Goal: Transaction & Acquisition: Purchase product/service

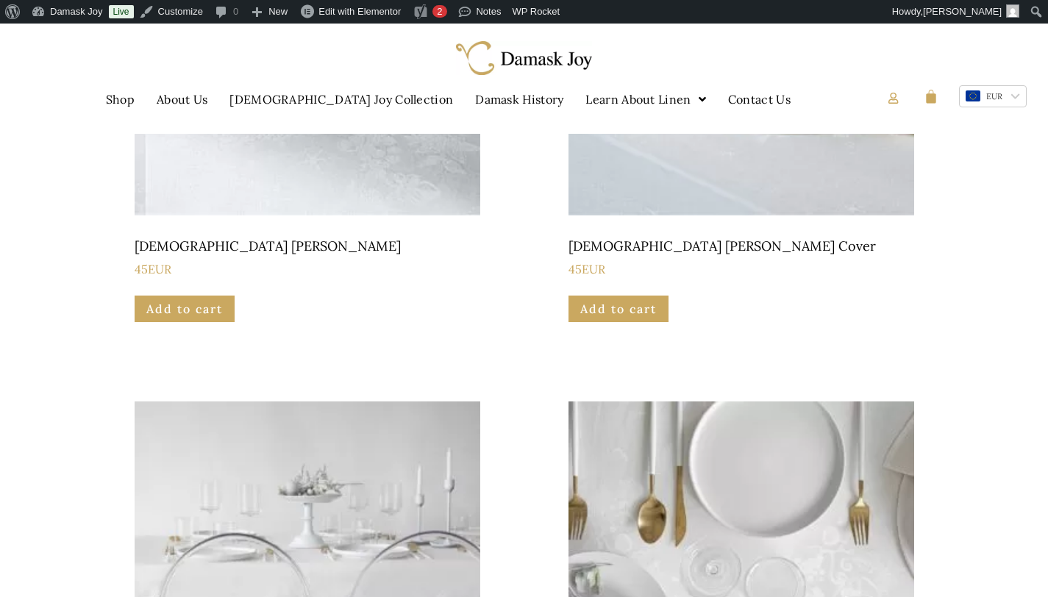
scroll to position [807, 0]
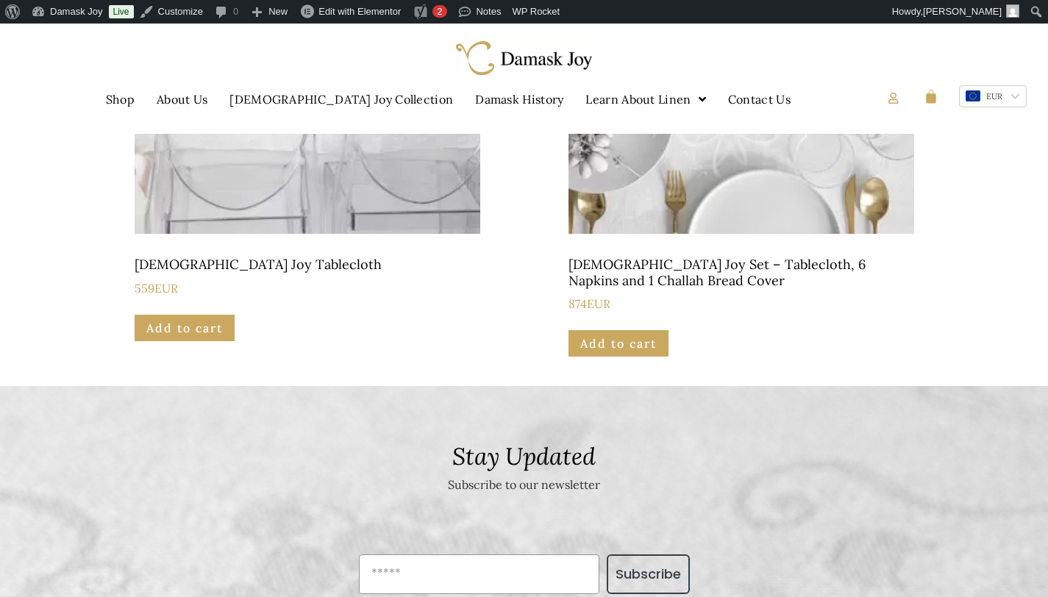
click at [670, 267] on h2 "[DEMOGRAPHIC_DATA] Joy Set – Tablecloth, 6 Napkins and 1 Challah Bread Cover" at bounding box center [742, 272] width 346 height 45
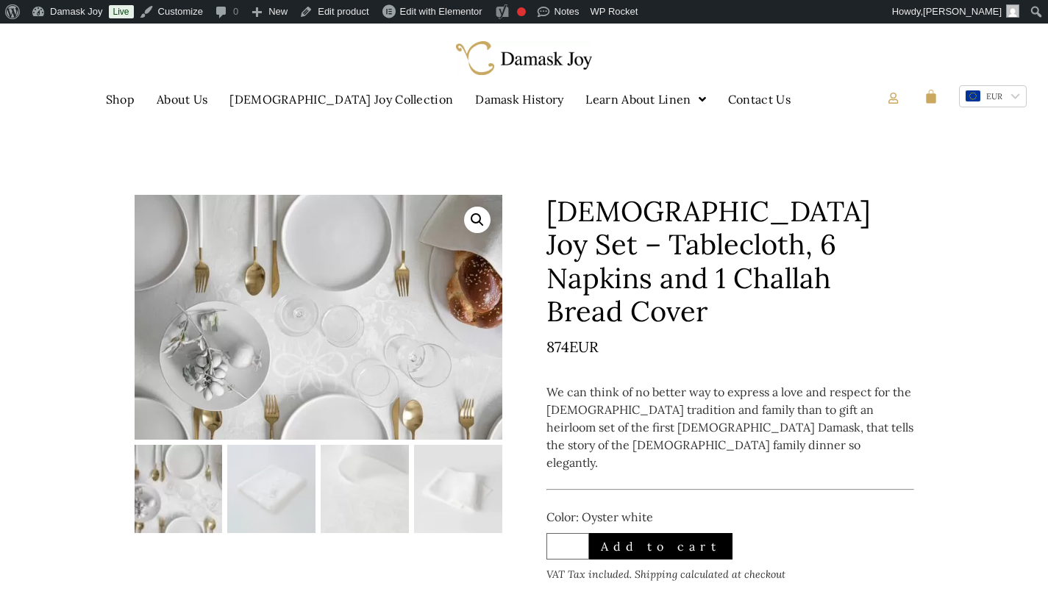
scroll to position [3, 0]
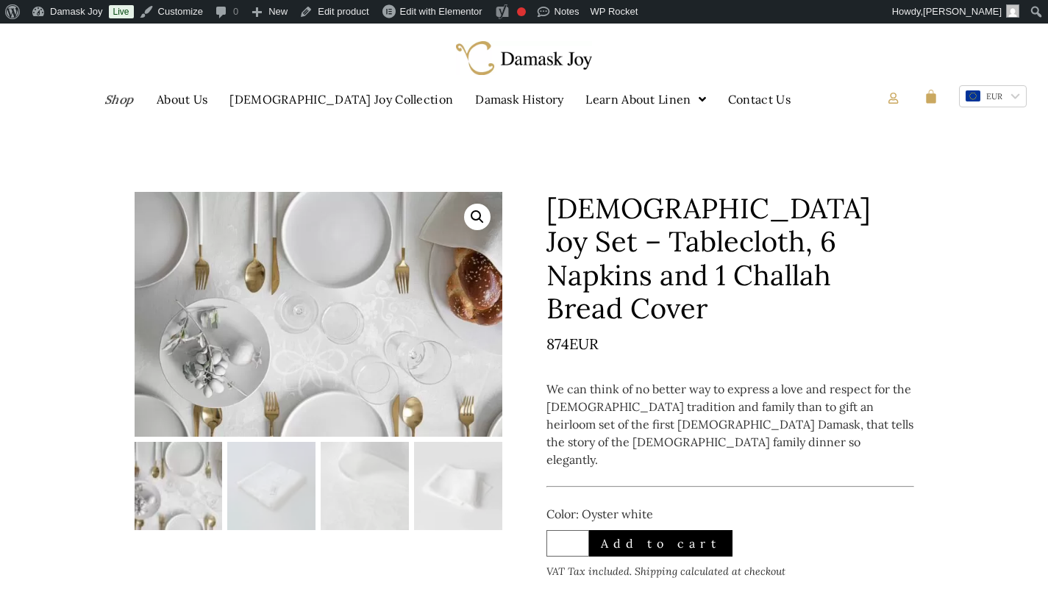
click at [152, 99] on link "Shop" at bounding box center [119, 99] width 63 height 34
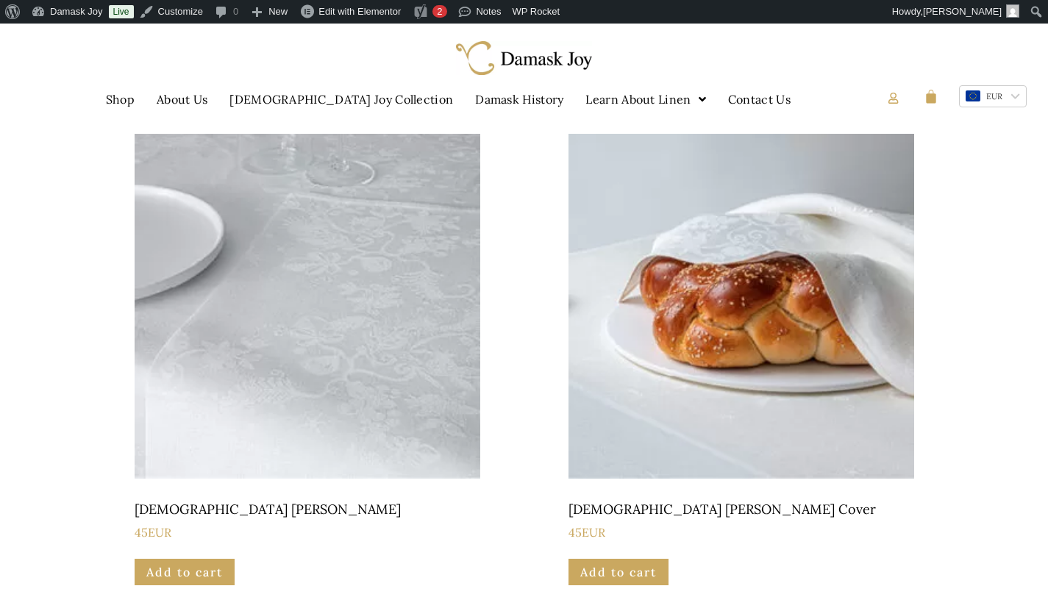
scroll to position [108, 0]
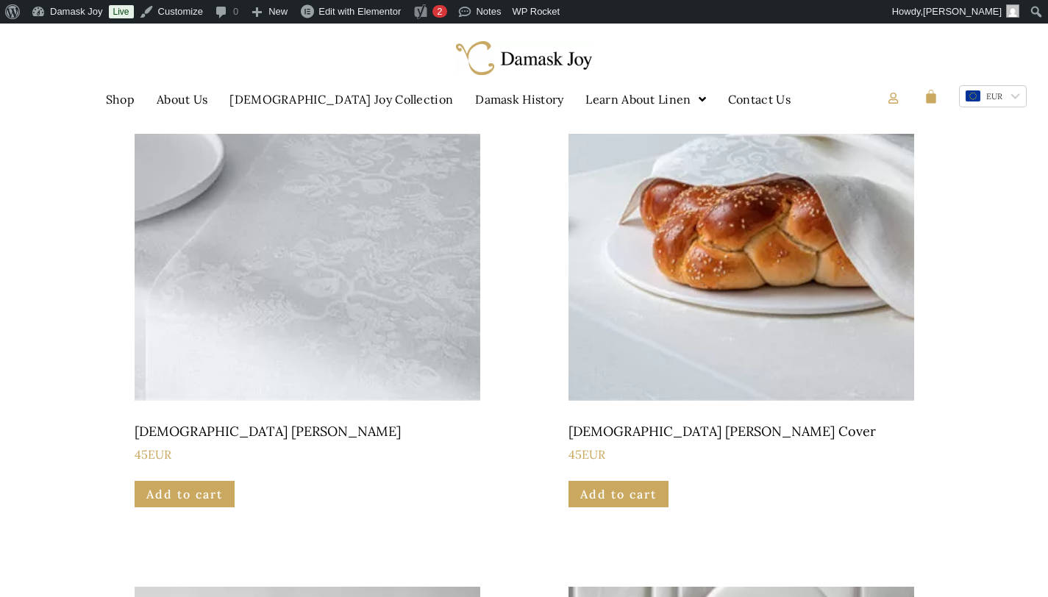
click at [194, 431] on h2 "[DEMOGRAPHIC_DATA] [PERSON_NAME]" at bounding box center [308, 431] width 346 height 29
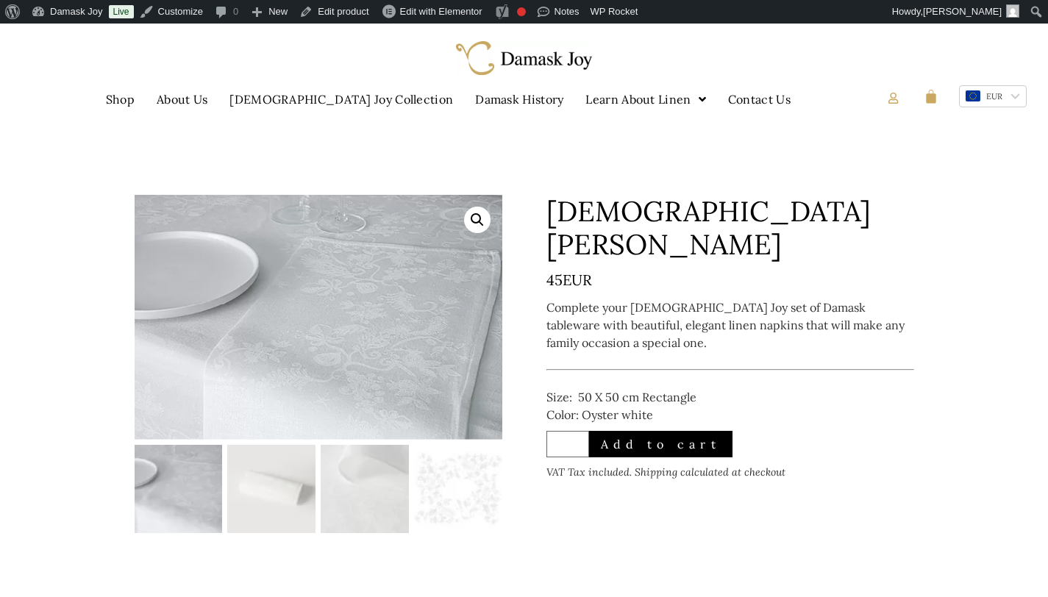
click at [637, 466] on span "VAT Tax included. Shipping calculated at checkout" at bounding box center [665, 472] width 239 height 13
